Goal: Task Accomplishment & Management: Use online tool/utility

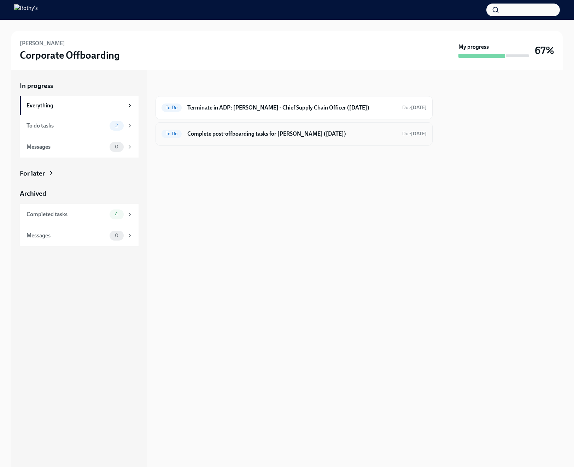
click at [212, 131] on h6 "Complete post-offboarding tasks for [PERSON_NAME] ([DATE])" at bounding box center [291, 134] width 209 height 8
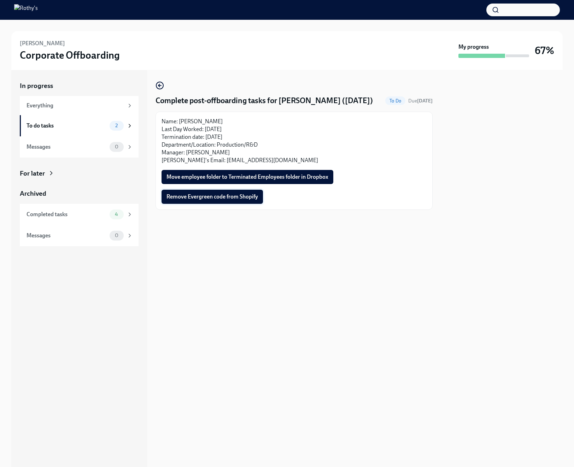
click at [211, 200] on span "Remove Evergreen code from Shopify" at bounding box center [212, 196] width 92 height 7
click at [217, 181] on span "Move employee folder to Terminated Employees folder in Dropbox" at bounding box center [247, 177] width 162 height 7
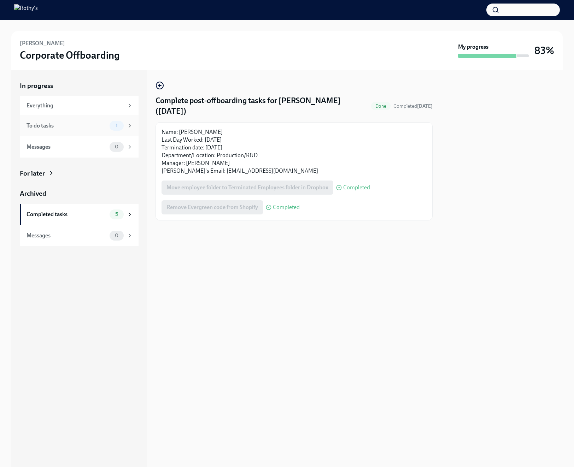
click at [89, 124] on div "To do tasks" at bounding box center [67, 126] width 80 height 8
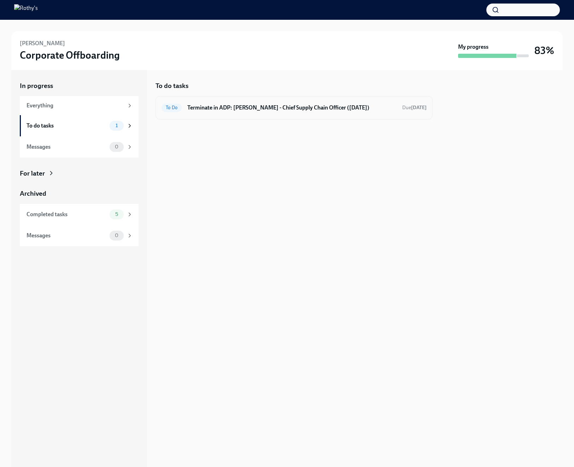
click at [204, 109] on h6 "Terminate in ADP: [PERSON_NAME] - Chief Supply Chain Officer ([DATE])" at bounding box center [291, 108] width 209 height 8
